Goal: Task Accomplishment & Management: Manage account settings

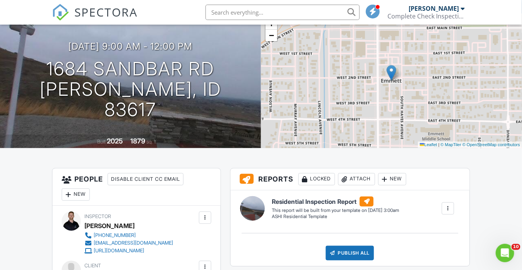
click at [59, 10] on img at bounding box center [60, 12] width 17 height 17
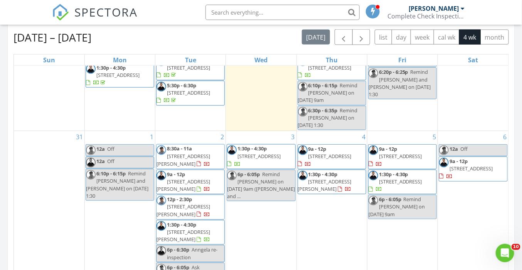
scroll to position [99, 0]
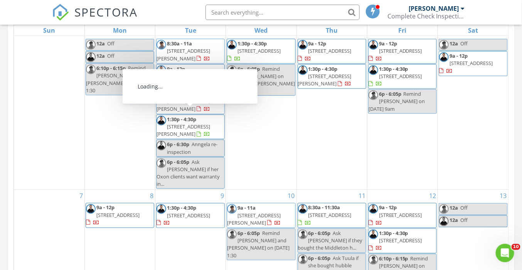
scroll to position [175, 0]
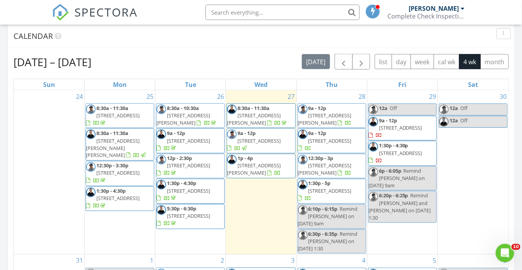
scroll to position [328, 0]
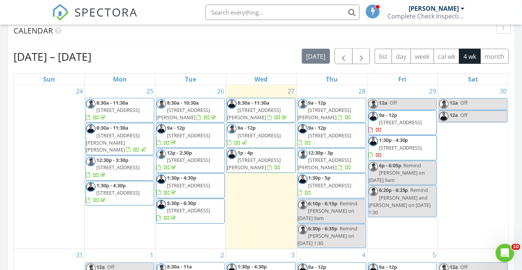
click at [236, 12] on input "text" at bounding box center [282, 12] width 154 height 15
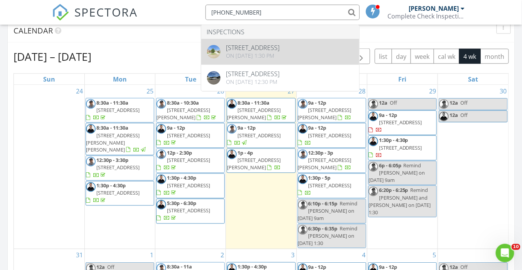
type input "406-788-3480"
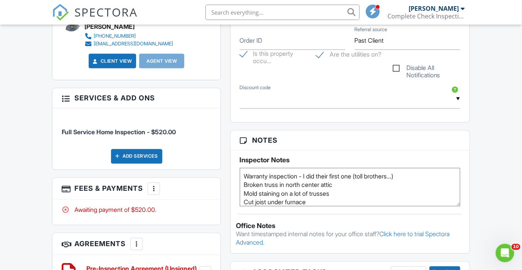
scroll to position [401, 0]
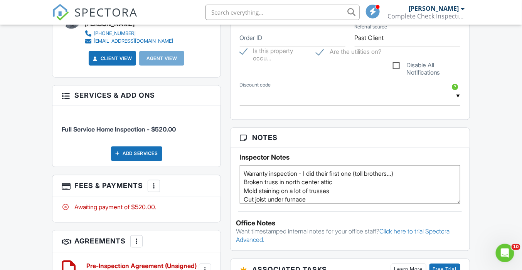
click at [37, 186] on div "Dashboard Templates Contacts Metrics Automations Settings Profile Inspections S…" at bounding box center [261, 222] width 522 height 1196
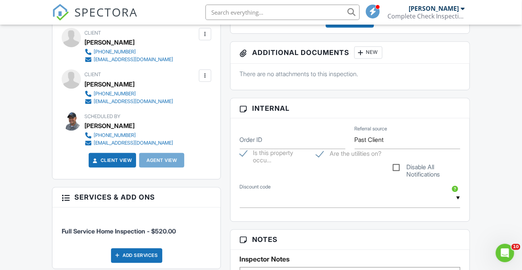
scroll to position [302, 0]
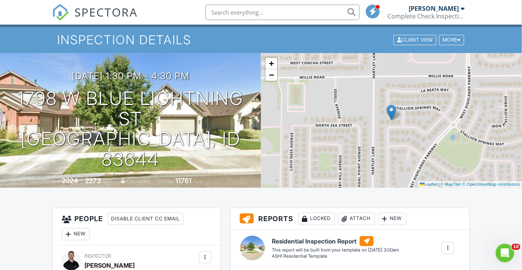
scroll to position [25, 0]
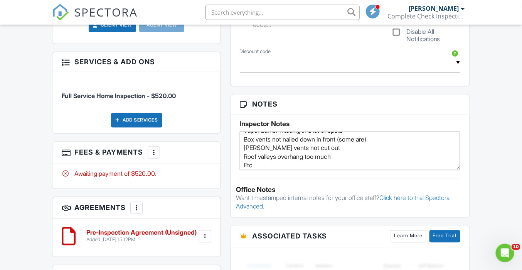
scroll to position [47, 0]
click at [269, 161] on textarea "Warranty inspection - I did their first one (toll brothers...) Broken truss in …" at bounding box center [350, 151] width 220 height 39
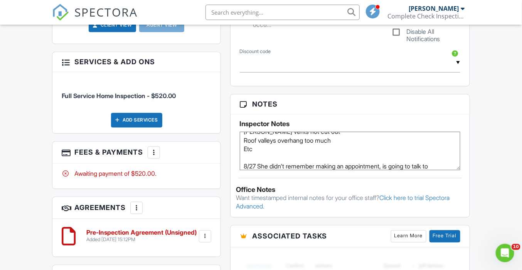
scroll to position [69, 0]
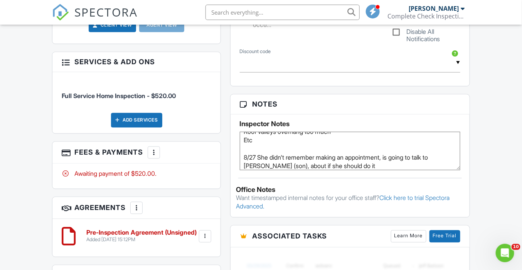
type textarea "Warranty inspection - I did their first one (toll brothers...) Broken truss in …"
click at [488, 119] on div "Dashboard Templates Contacts Metrics Automations Settings Profile Inspections S…" at bounding box center [261, 188] width 522 height 1196
click at [37, 128] on div "Dashboard Templates Contacts Metrics Automations Settings Profile Inspections S…" at bounding box center [261, 188] width 522 height 1196
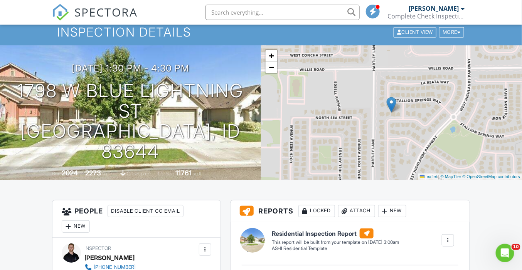
scroll to position [0, 0]
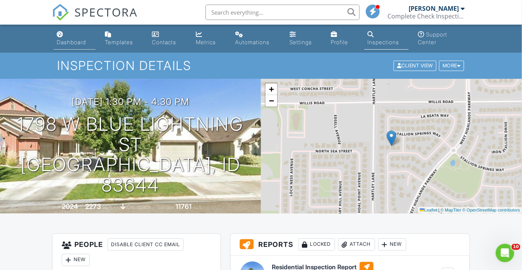
click at [57, 37] on link "Dashboard" at bounding box center [75, 39] width 42 height 22
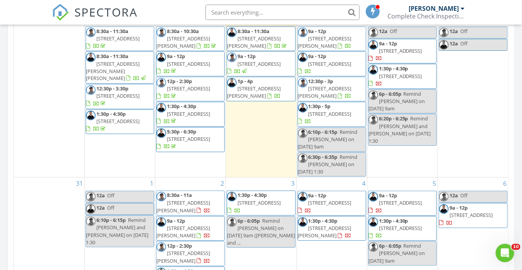
scroll to position [401, 0]
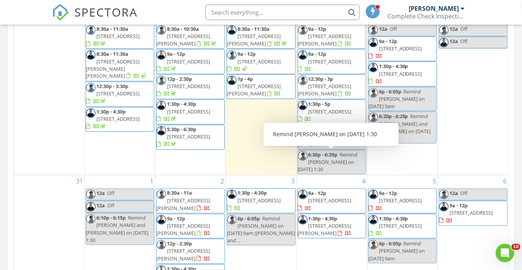
click at [344, 159] on span "Remind Carol Gore on 9/9 at 1:30" at bounding box center [328, 162] width 60 height 22
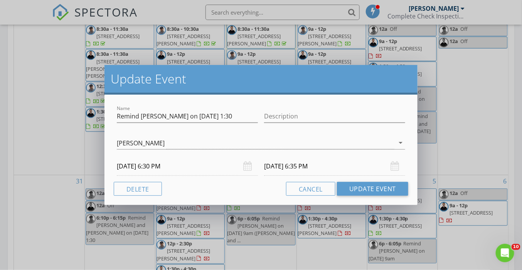
click at [134, 166] on input "08/28/2025 6:30 PM" at bounding box center [187, 166] width 141 height 19
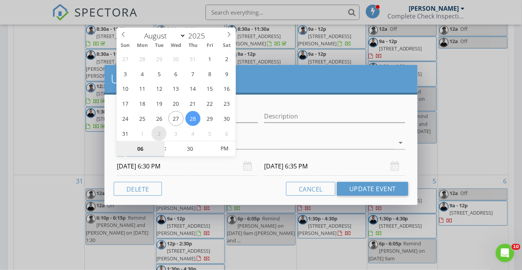
select select "8"
type input "09/02/2025 6:30 PM"
type input "09/02/2025 6:35 PM"
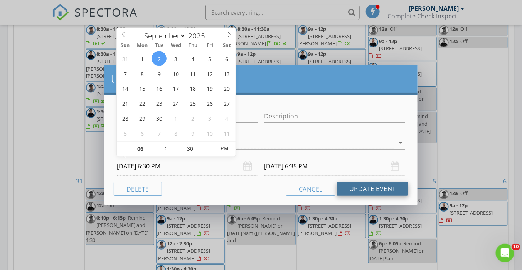
click at [373, 190] on button "Update Event" at bounding box center [372, 189] width 71 height 14
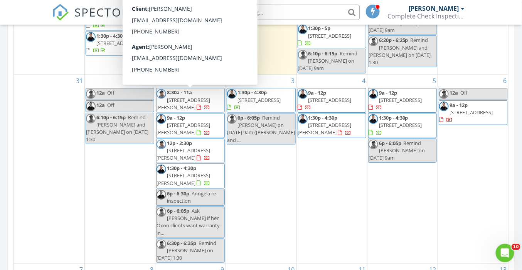
scroll to position [78, 0]
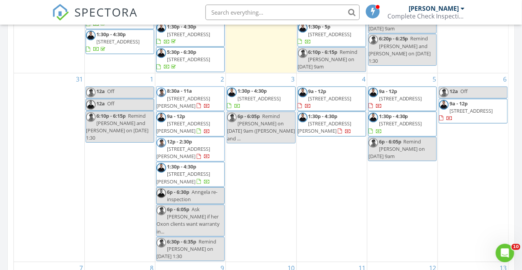
click at [247, 10] on input "text" at bounding box center [282, 12] width 154 height 15
paste input "1684 Sandbar Rd"
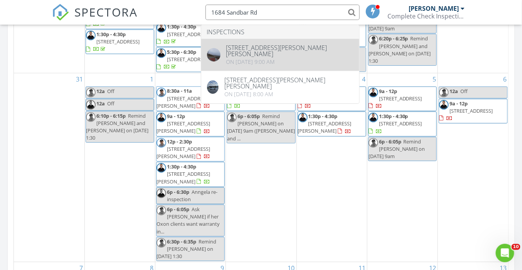
type input "1684 Sandbar Rd"
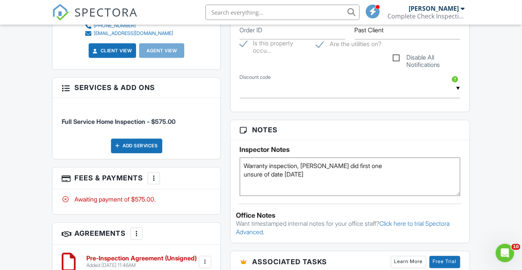
scroll to position [409, 0]
click at [44, 150] on div "Dashboard Templates Contacts Metrics Automations Settings Profile Inspections S…" at bounding box center [261, 163] width 522 height 1095
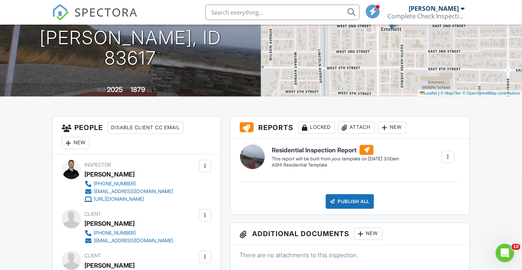
scroll to position [0, 0]
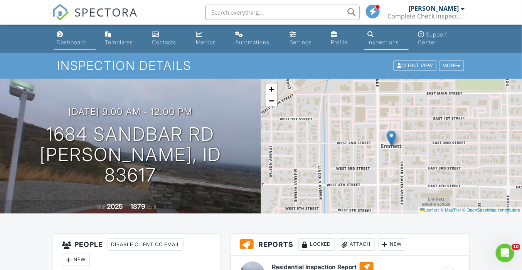
click at [64, 41] on div "Dashboard" at bounding box center [71, 42] width 29 height 7
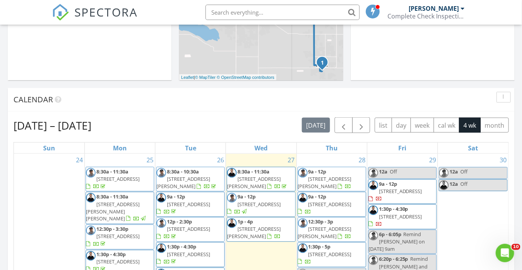
scroll to position [259, 0]
click at [267, 12] on input "text" at bounding box center [282, 12] width 154 height 15
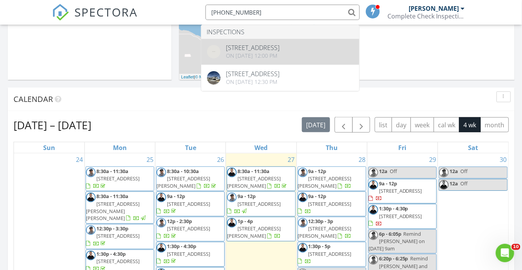
type input "949-295-1251"
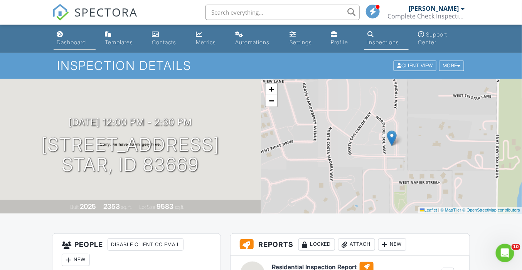
click at [54, 38] on link "Dashboard" at bounding box center [75, 39] width 42 height 22
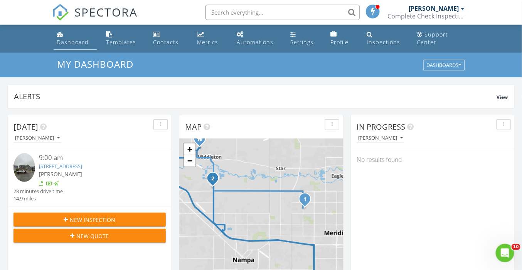
click at [65, 42] on div "Dashboard" at bounding box center [73, 42] width 32 height 7
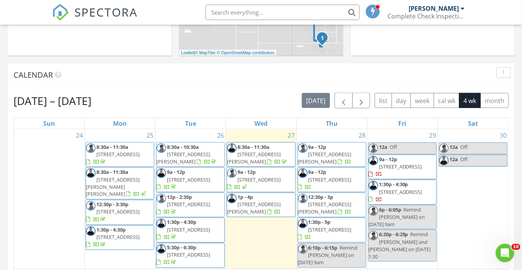
scroll to position [291, 0]
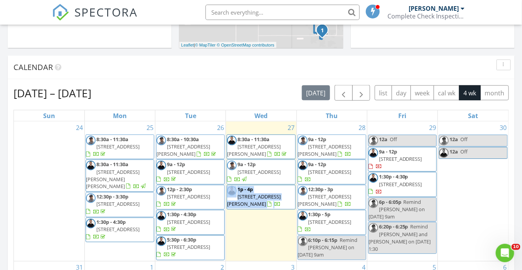
click at [260, 195] on span "11058 Maroon Bells Dr, Caldwell 83605" at bounding box center [254, 201] width 54 height 14
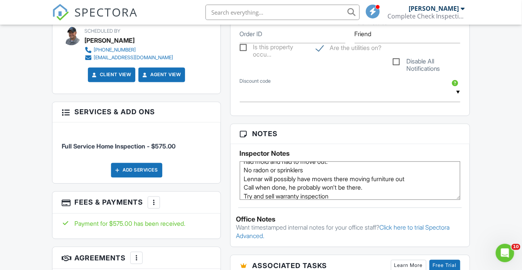
scroll to position [39, 0]
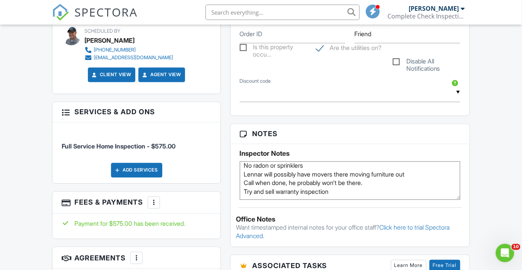
click at [35, 139] on div "Dashboard Templates Contacts Metrics Automations Settings Profile Inspections S…" at bounding box center [261, 176] width 522 height 1112
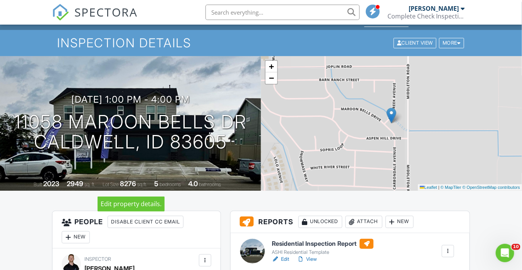
scroll to position [0, 0]
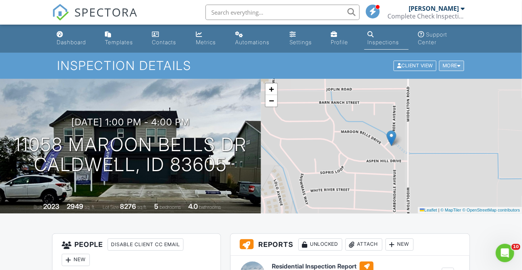
click at [454, 66] on div "More" at bounding box center [451, 66] width 25 height 10
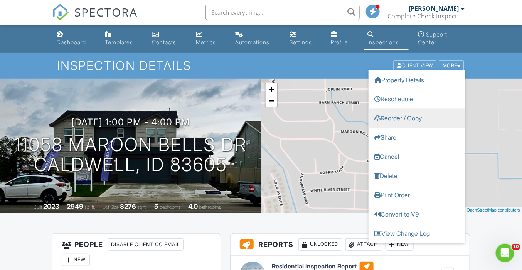
click at [420, 116] on link "Reorder / Copy" at bounding box center [416, 118] width 96 height 19
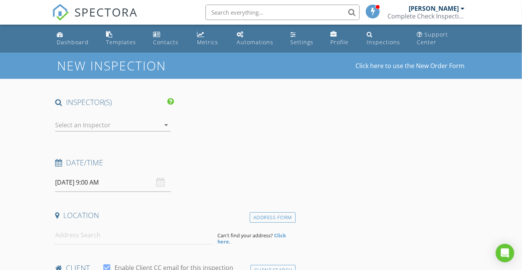
type input "[PERSON_NAME]"
type input "[PERSON_NAME][EMAIL_ADDRESS][PERSON_NAME][DOMAIN_NAME]"
type input "[PHONE_NUMBER]"
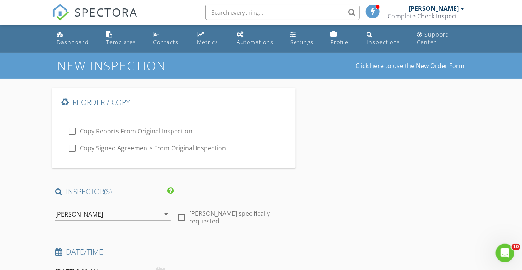
checkbox input "true"
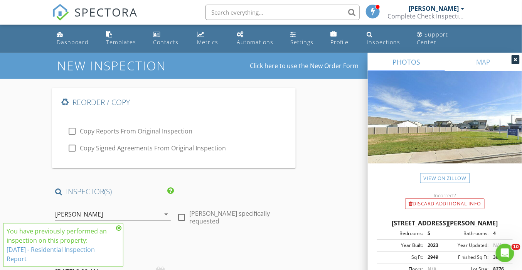
click at [89, 214] on div "[PERSON_NAME]" at bounding box center [79, 214] width 48 height 7
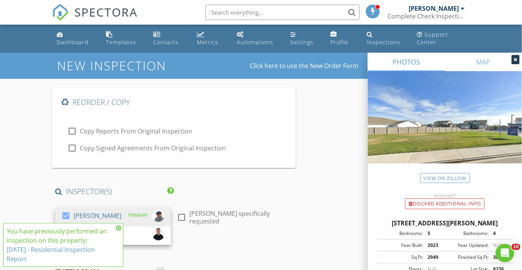
click at [119, 228] on icon at bounding box center [118, 228] width 5 height 6
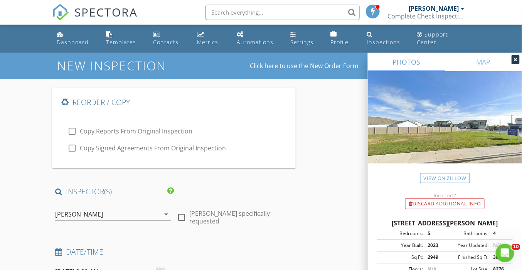
click at [81, 213] on div "[PERSON_NAME]" at bounding box center [79, 214] width 48 height 7
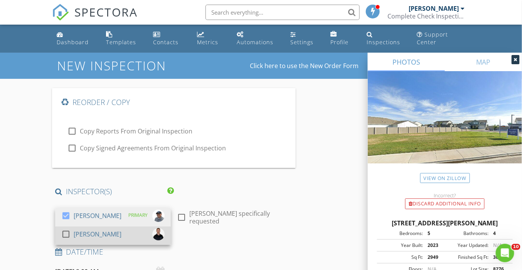
click at [74, 232] on div "check_box_outline_blank" at bounding box center [67, 234] width 12 height 9
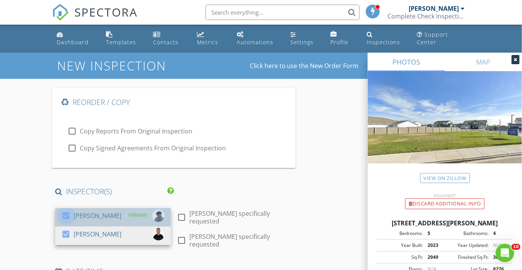
click at [67, 217] on div at bounding box center [65, 216] width 13 height 13
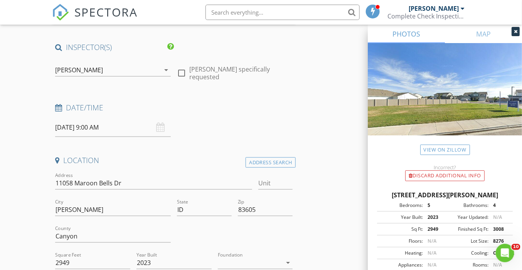
scroll to position [146, 0]
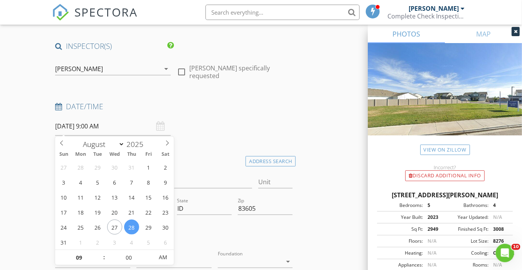
click at [73, 127] on input "08/28/2025 9:00 AM" at bounding box center [113, 126] width 116 height 19
type input "2026"
click at [147, 140] on span at bounding box center [146, 141] width 5 height 5
type input "08/06/2026 9:00 AM"
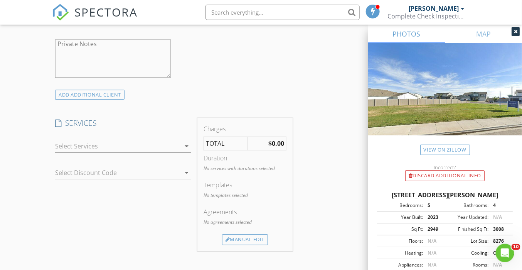
scroll to position [640, 0]
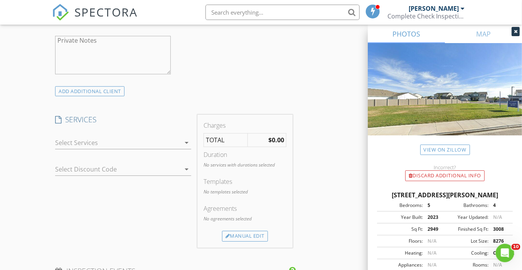
click at [83, 145] on div at bounding box center [117, 143] width 125 height 12
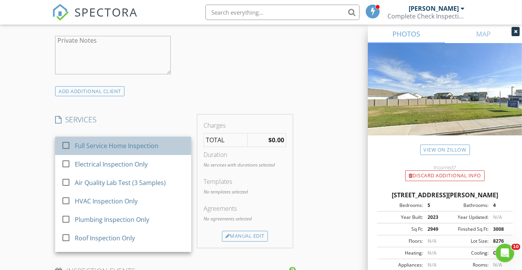
click at [90, 147] on div "Full Service Home Inspection" at bounding box center [117, 145] width 84 height 9
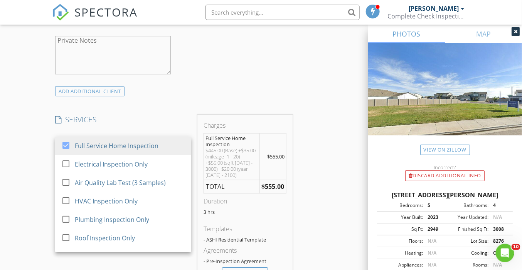
click at [316, 158] on div "Reorder / Copy check_box_outline_blank Copy Reports From Original Inspection ch…" at bounding box center [260, 249] width 417 height 1600
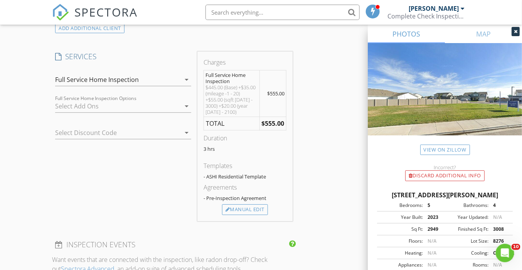
scroll to position [706, 0]
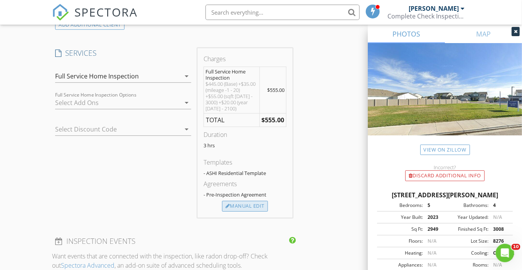
click at [249, 207] on div "Manual Edit" at bounding box center [245, 206] width 46 height 11
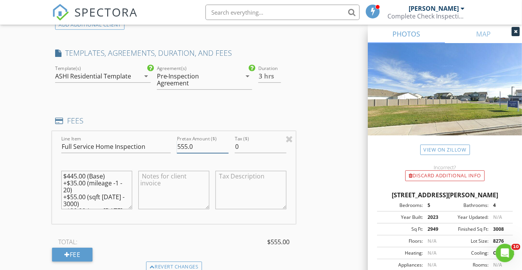
click at [184, 141] on input "555.0" at bounding box center [203, 147] width 52 height 13
type input "575.0"
click at [73, 171] on textarea "$445.00 (Base) +$35.00 (mileage -1 - 20) +$55.00 (sqft 2000 - 3000) +$20.00 (ye…" at bounding box center [96, 190] width 71 height 39
type textarea "$465.00 (Base) +$35.00 (mileage -1 - 20) +$55.00 (sqft 2000 - 3000) +$20.00 (ye…"
click at [335, 146] on div "Reorder / Copy check_box_outline_blank Copy Reports From Original Inspection ch…" at bounding box center [260, 209] width 417 height 1655
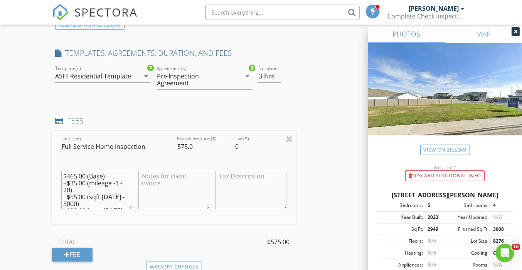
click at [326, 138] on div "Reorder / Copy check_box_outline_blank Copy Reports From Original Inspection ch…" at bounding box center [260, 209] width 417 height 1655
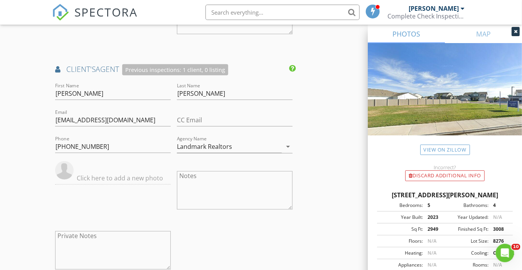
scroll to position [1087, 0]
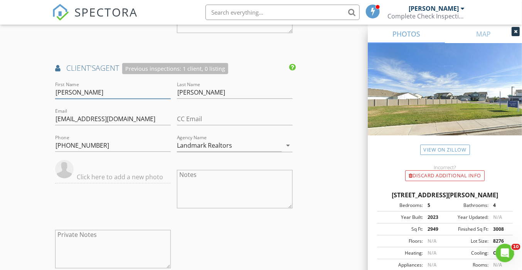
click at [65, 86] on input "Jason" at bounding box center [113, 92] width 116 height 13
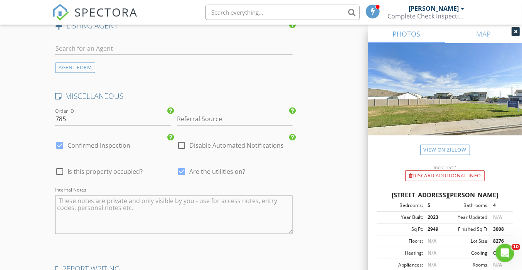
scroll to position [1385, 0]
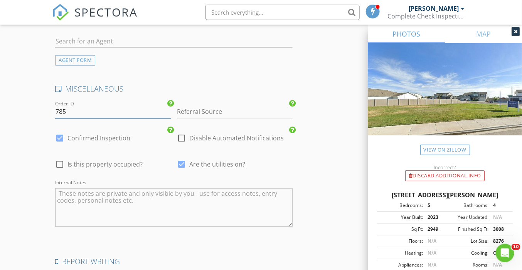
click at [63, 106] on input "785" at bounding box center [113, 112] width 116 height 13
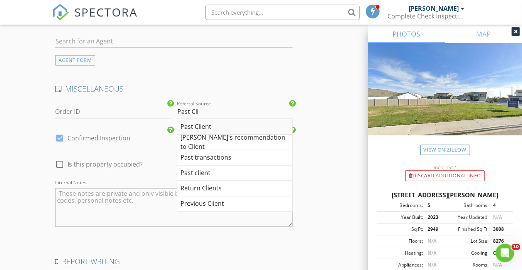
click at [226, 121] on div "Past Client" at bounding box center [234, 127] width 115 height 15
type input "Past Client"
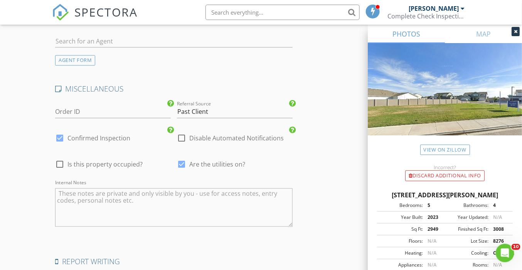
click at [59, 158] on div at bounding box center [59, 164] width 13 height 13
checkbox input "true"
click at [81, 190] on textarea "Internal Notes" at bounding box center [173, 208] width 237 height 39
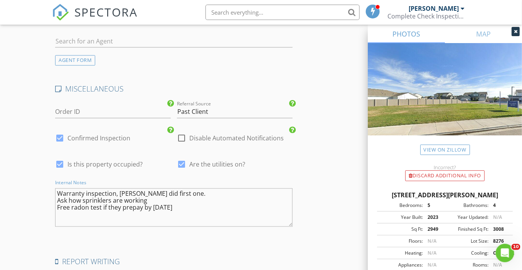
type textarea "Warranty inspection, Steve did first one. Ask how sprinklers are working Free r…"
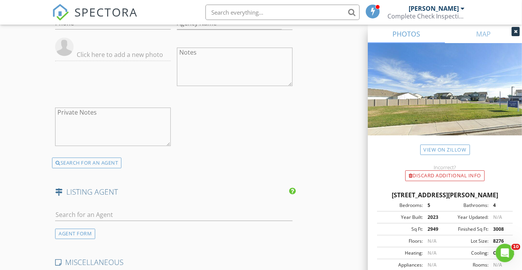
scroll to position [1484, 0]
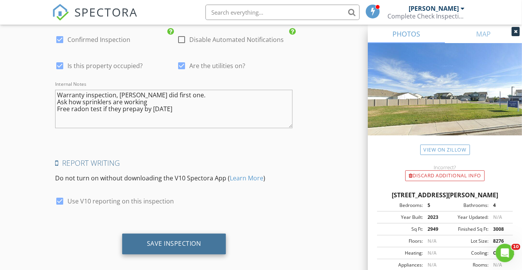
click at [193, 240] on div "Save Inspection" at bounding box center [174, 244] width 54 height 8
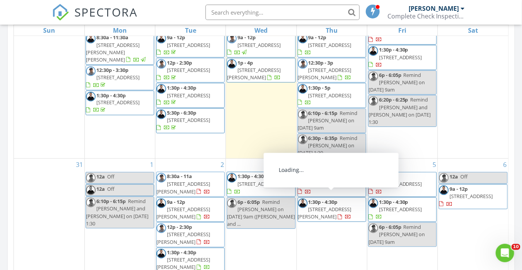
scroll to position [41, 0]
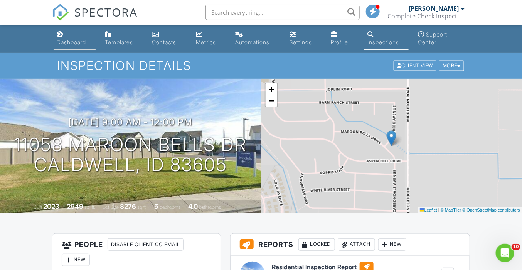
click at [67, 42] on div "Dashboard" at bounding box center [71, 42] width 29 height 7
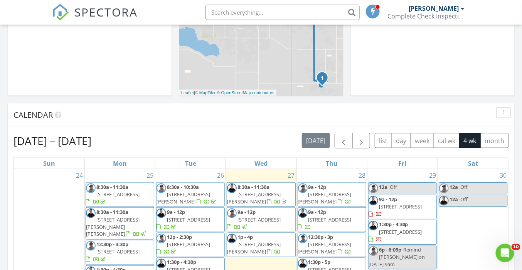
scroll to position [246, 0]
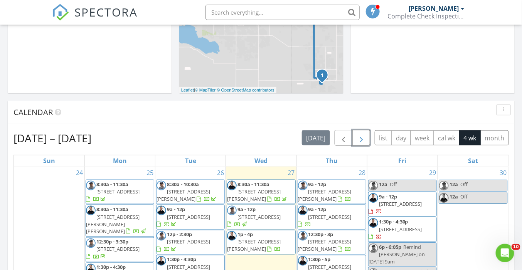
click at [361, 137] on span "button" at bounding box center [360, 138] width 9 height 9
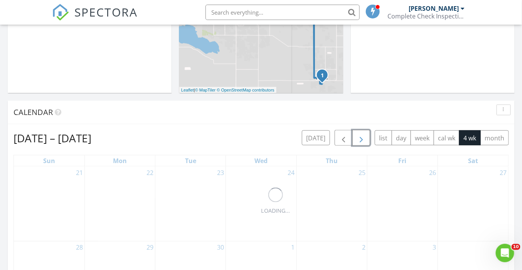
click at [361, 137] on span "button" at bounding box center [360, 138] width 9 height 9
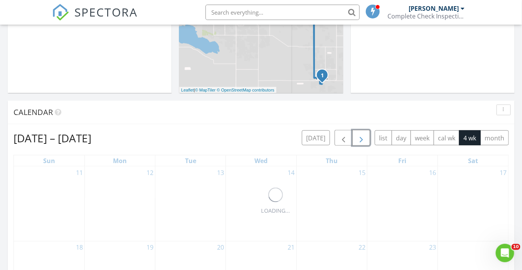
click at [361, 137] on span "button" at bounding box center [360, 138] width 9 height 9
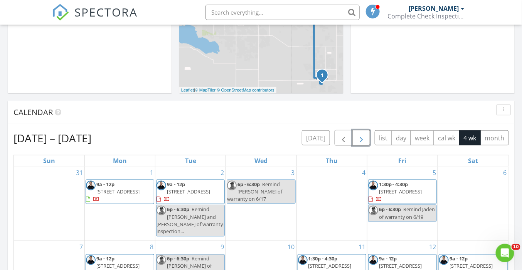
click at [361, 137] on span "button" at bounding box center [360, 138] width 9 height 9
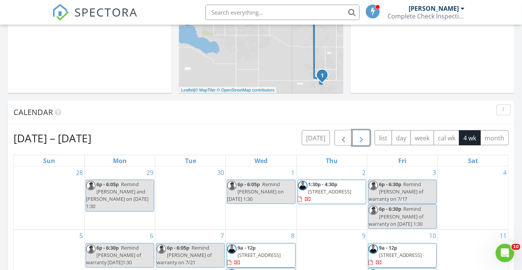
click at [361, 137] on span "button" at bounding box center [360, 138] width 9 height 9
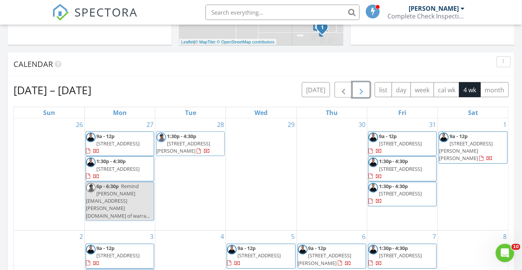
scroll to position [286, 0]
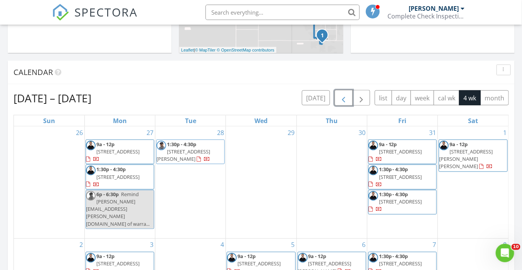
click at [343, 96] on span "button" at bounding box center [343, 98] width 9 height 9
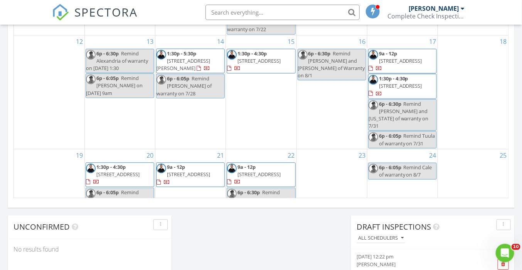
scroll to position [0, 0]
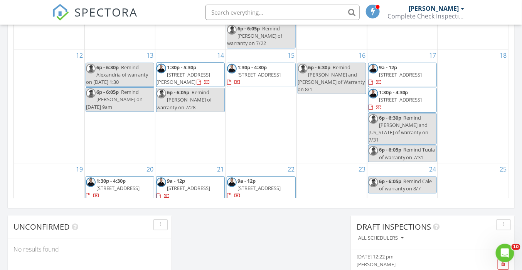
click at [343, 183] on div "23" at bounding box center [332, 195] width 70 height 64
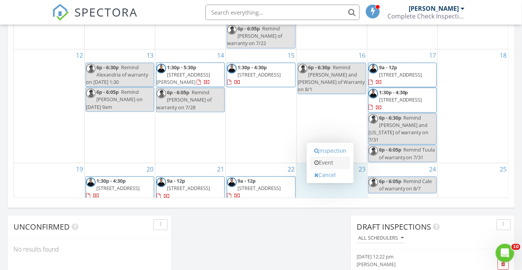
click at [329, 161] on link "Event" at bounding box center [330, 163] width 40 height 12
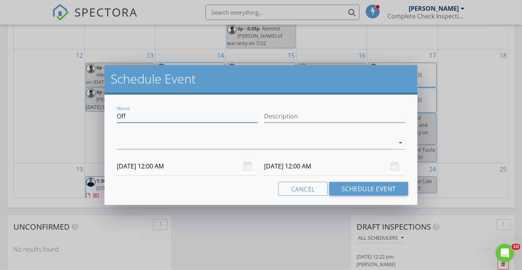
click at [150, 118] on input "Off" at bounding box center [187, 116] width 141 height 13
type input "Remind [PERSON_NAME] of warranty on 8/6"
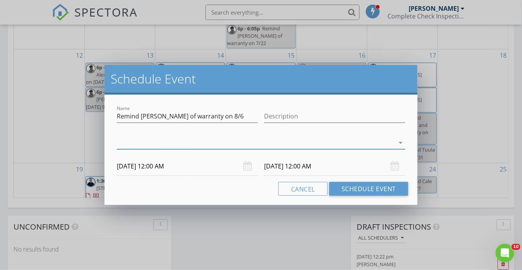
click at [138, 142] on div at bounding box center [255, 143] width 277 height 13
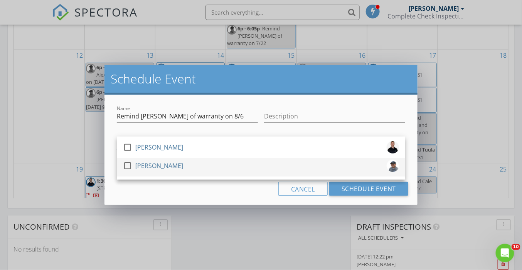
click at [148, 165] on div "[PERSON_NAME]" at bounding box center [159, 166] width 48 height 12
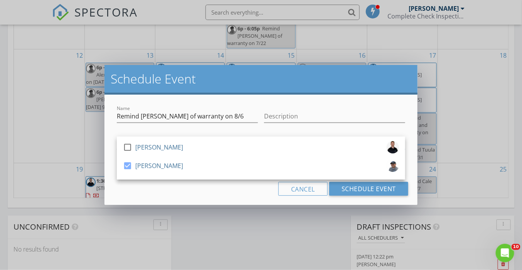
click at [146, 190] on div "Cancel Schedule Event" at bounding box center [261, 189] width 294 height 14
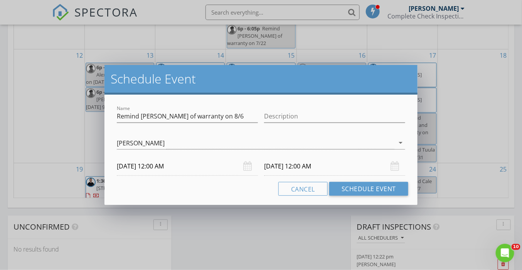
click at [128, 166] on input "[DATE] 12:00 AM" at bounding box center [187, 166] width 141 height 19
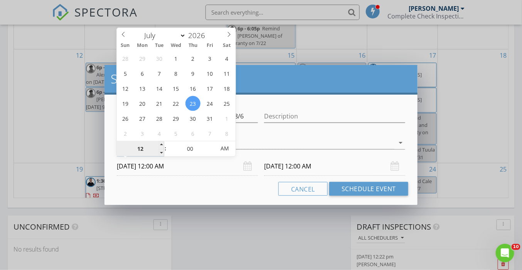
click at [147, 151] on input "12" at bounding box center [140, 148] width 47 height 15
type input "06"
type input "[DATE] 6:00 AM"
type input "[DATE] 6:00 PM"
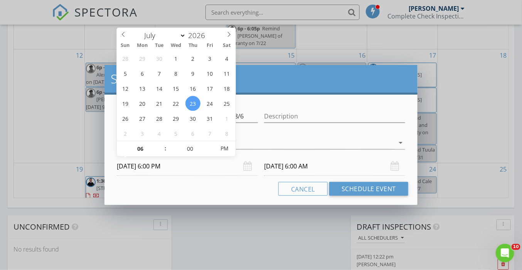
click at [190, 193] on div "Cancel Schedule Event" at bounding box center [261, 189] width 294 height 14
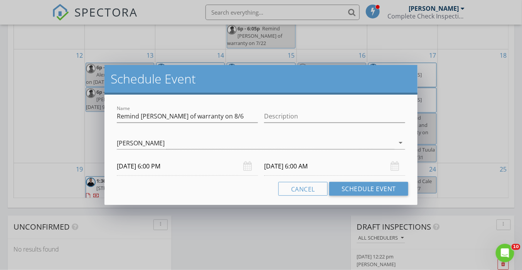
click at [277, 167] on input "[DATE] 6:00 AM" at bounding box center [334, 166] width 141 height 19
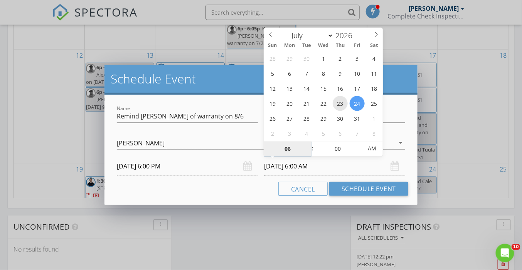
type input "[DATE] 6:00 AM"
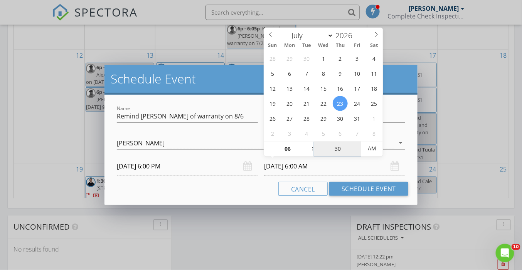
type input "30"
type input "[DATE] 6:30 PM"
click at [244, 193] on div "Cancel Schedule Event" at bounding box center [261, 189] width 294 height 14
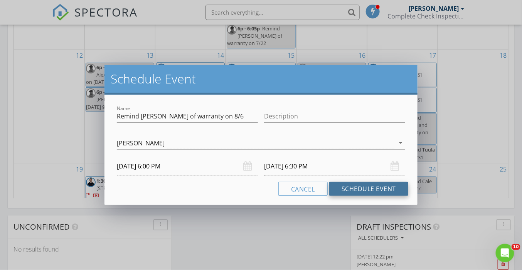
click at [378, 186] on button "Schedule Event" at bounding box center [368, 189] width 79 height 14
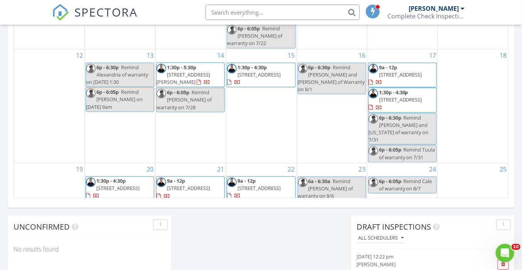
click at [340, 178] on div "6a - 6:30a Remind [PERSON_NAME] of warranty on 8/6" at bounding box center [332, 189] width 68 height 22
select select "6"
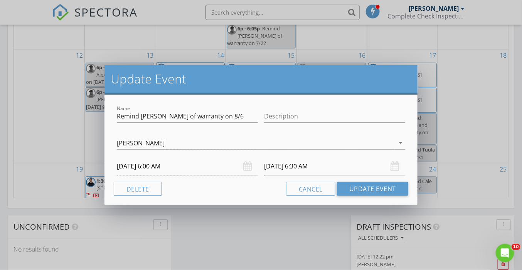
click at [168, 167] on input "[DATE] 6:00 AM" at bounding box center [187, 166] width 141 height 19
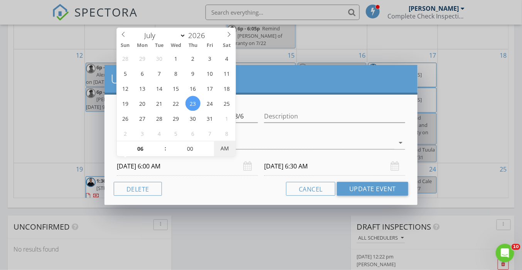
type input "[DATE] 6:00 PM"
type input "[DATE] 6:30 PM"
click at [222, 151] on span "AM" at bounding box center [224, 148] width 21 height 15
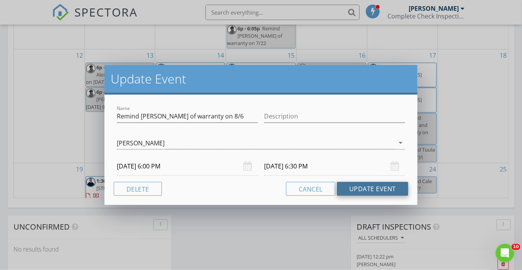
click at [374, 188] on button "Update Event" at bounding box center [372, 189] width 71 height 14
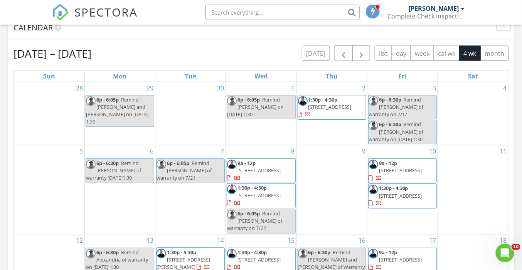
scroll to position [297, 0]
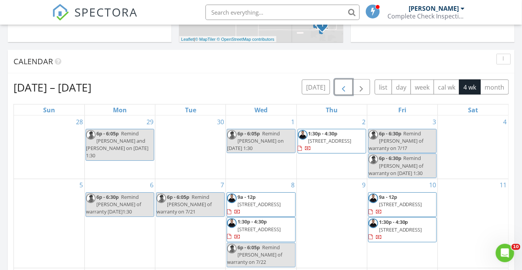
click at [343, 88] on span "button" at bounding box center [343, 87] width 9 height 9
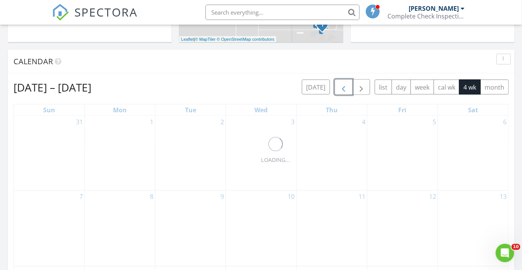
click at [343, 88] on span "button" at bounding box center [343, 87] width 9 height 9
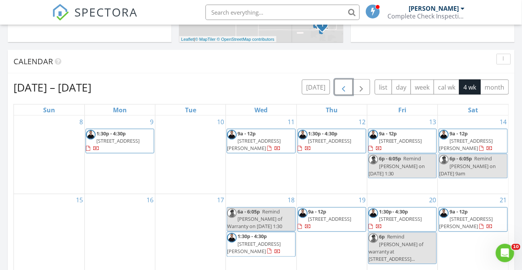
click at [343, 88] on span "button" at bounding box center [343, 87] width 9 height 9
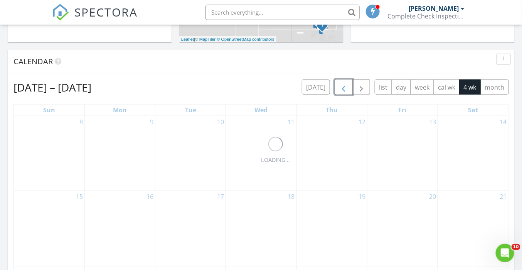
click at [343, 88] on span "button" at bounding box center [343, 87] width 9 height 9
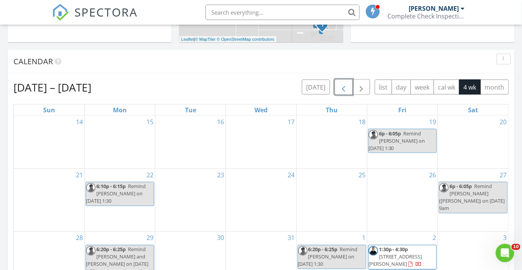
click at [343, 88] on span "button" at bounding box center [343, 87] width 9 height 9
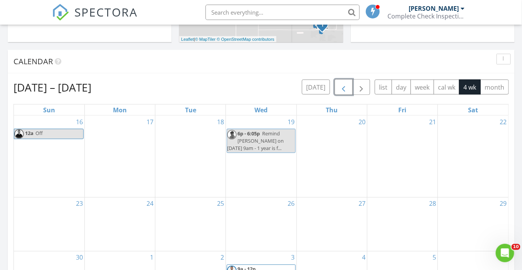
click at [343, 88] on span "button" at bounding box center [343, 87] width 9 height 9
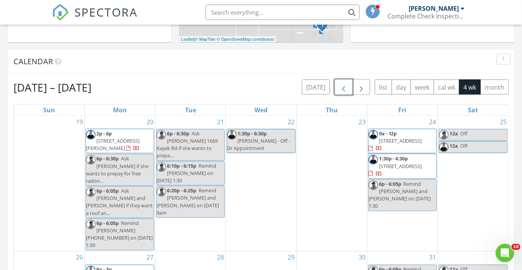
click at [343, 88] on span "button" at bounding box center [343, 87] width 9 height 9
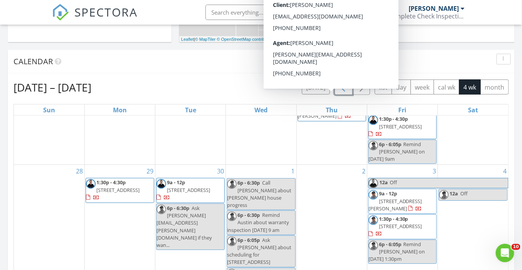
scroll to position [42, 0]
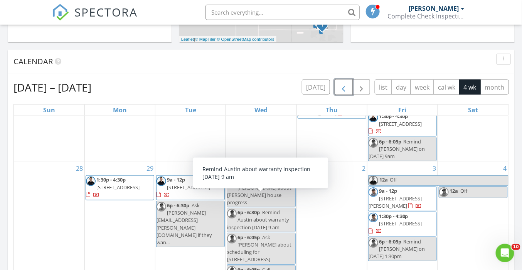
click at [117, 217] on div "29 1:30p - 4:30p [STREET_ADDRESS]" at bounding box center [120, 227] width 70 height 128
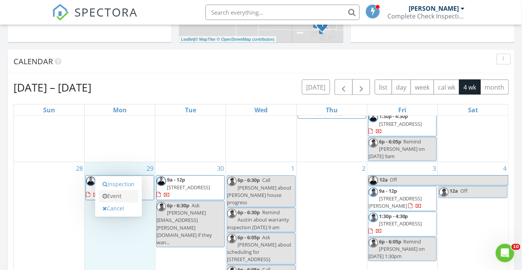
click at [118, 196] on link "Event" at bounding box center [119, 197] width 40 height 12
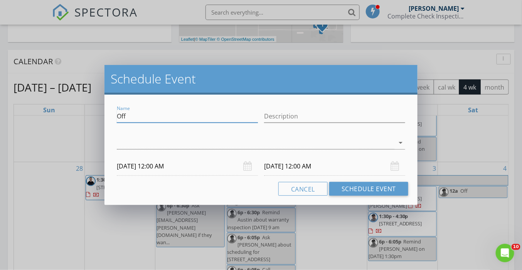
click at [144, 118] on input "Off" at bounding box center [187, 116] width 141 height 13
type input "Ask [PERSON_NAME] if they want to prepay for free radon"
click at [162, 146] on div at bounding box center [255, 143] width 277 height 13
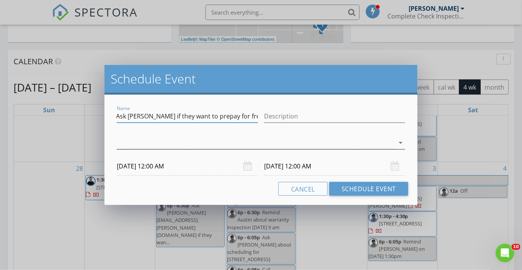
scroll to position [0, 0]
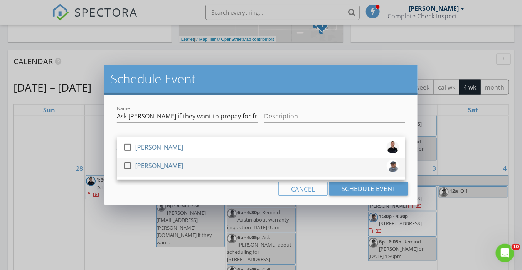
click at [167, 167] on div "[PERSON_NAME]" at bounding box center [159, 166] width 48 height 12
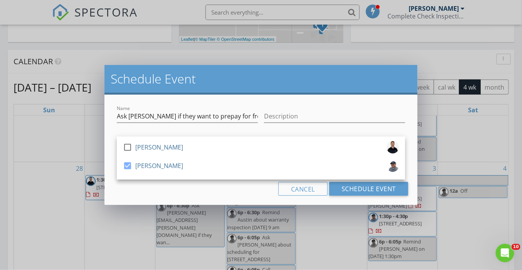
click at [169, 191] on div "Cancel Schedule Event" at bounding box center [261, 189] width 294 height 14
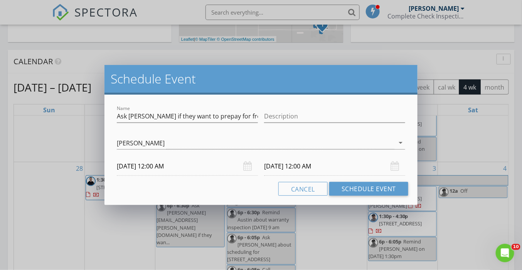
click at [161, 168] on input "[DATE] 12:00 AM" at bounding box center [187, 166] width 141 height 19
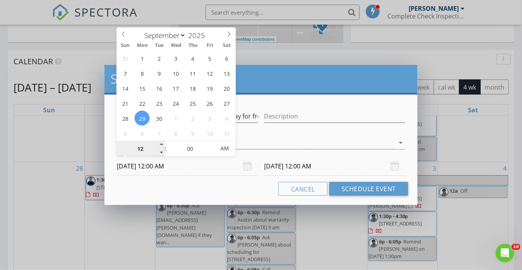
click at [142, 149] on input "12" at bounding box center [140, 148] width 47 height 15
type input "06"
type input "[DATE] 6:00 AM"
type input "[DATE] 6:00 PM"
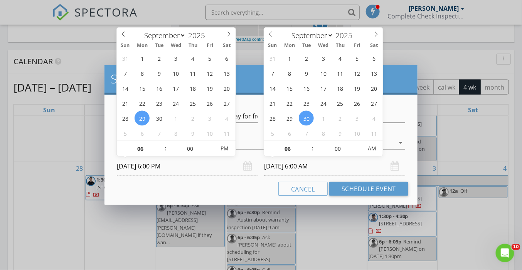
click at [287, 165] on input "[DATE] 6:00 AM" at bounding box center [334, 166] width 141 height 19
type input "[DATE] 6:00 AM"
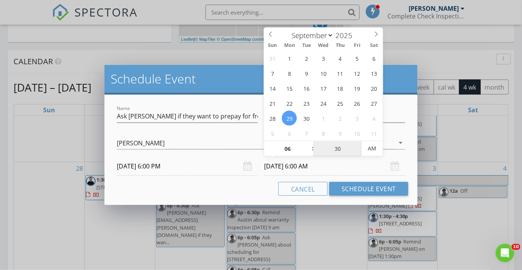
type input "30"
type input "[DATE] 6:30 PM"
click at [238, 191] on div "Cancel Schedule Event" at bounding box center [261, 189] width 294 height 14
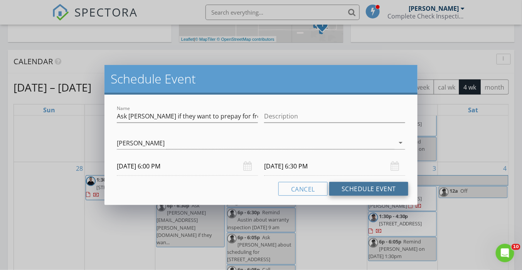
click at [376, 189] on button "Schedule Event" at bounding box center [368, 189] width 79 height 14
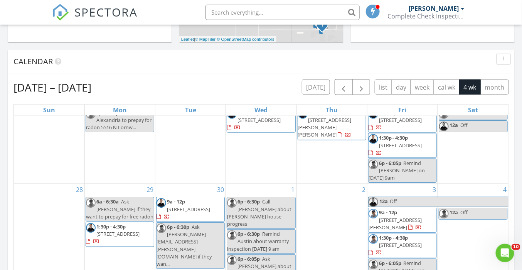
scroll to position [42, 0]
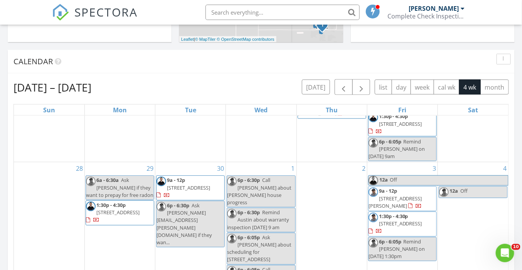
click at [121, 180] on span "Ask [PERSON_NAME] if they want to prepay for free radon" at bounding box center [119, 188] width 67 height 22
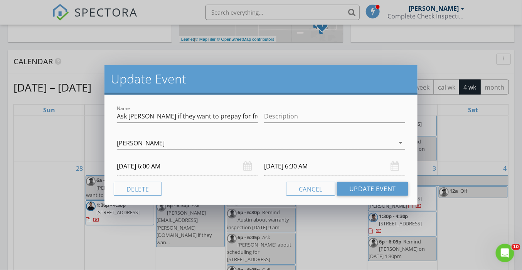
click at [174, 166] on input "[DATE] 6:00 AM" at bounding box center [187, 166] width 141 height 19
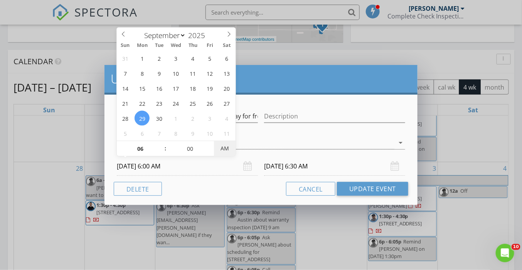
type input "[DATE] 6:00 PM"
type input "[DATE] 6:30 PM"
click at [229, 148] on span "AM" at bounding box center [224, 148] width 21 height 15
click at [378, 188] on button "Update Event" at bounding box center [372, 189] width 71 height 14
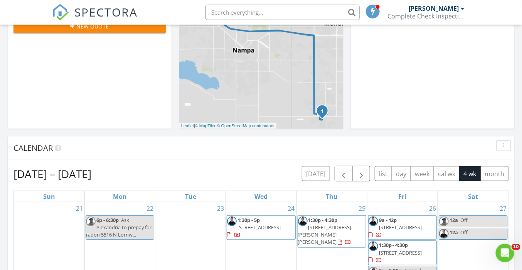
scroll to position [247, 0]
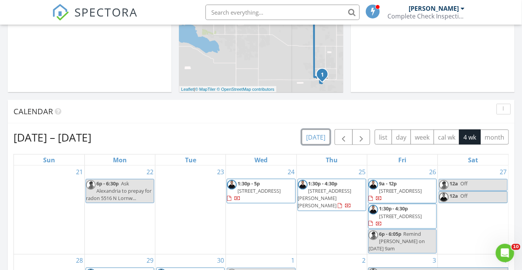
click at [315, 136] on button "[DATE]" at bounding box center [316, 137] width 28 height 15
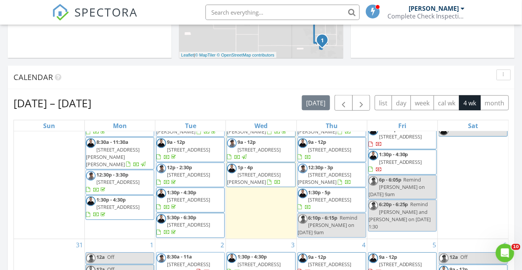
scroll to position [0, 0]
